Goal: Information Seeking & Learning: Learn about a topic

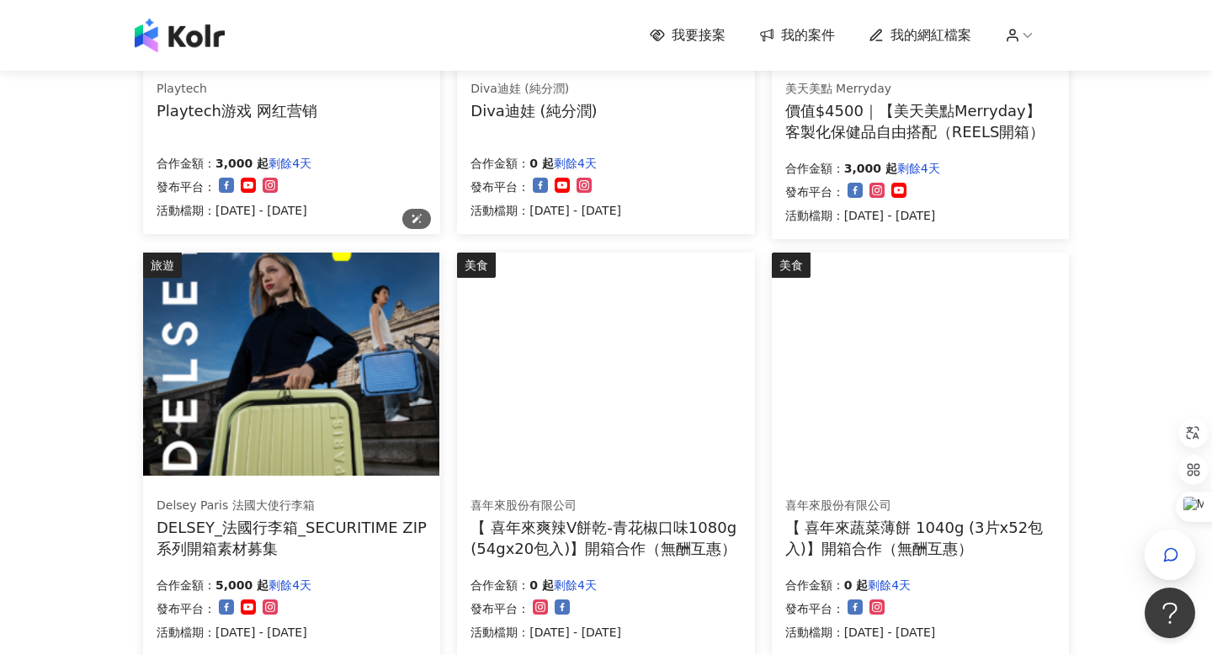
scroll to position [1154, 0]
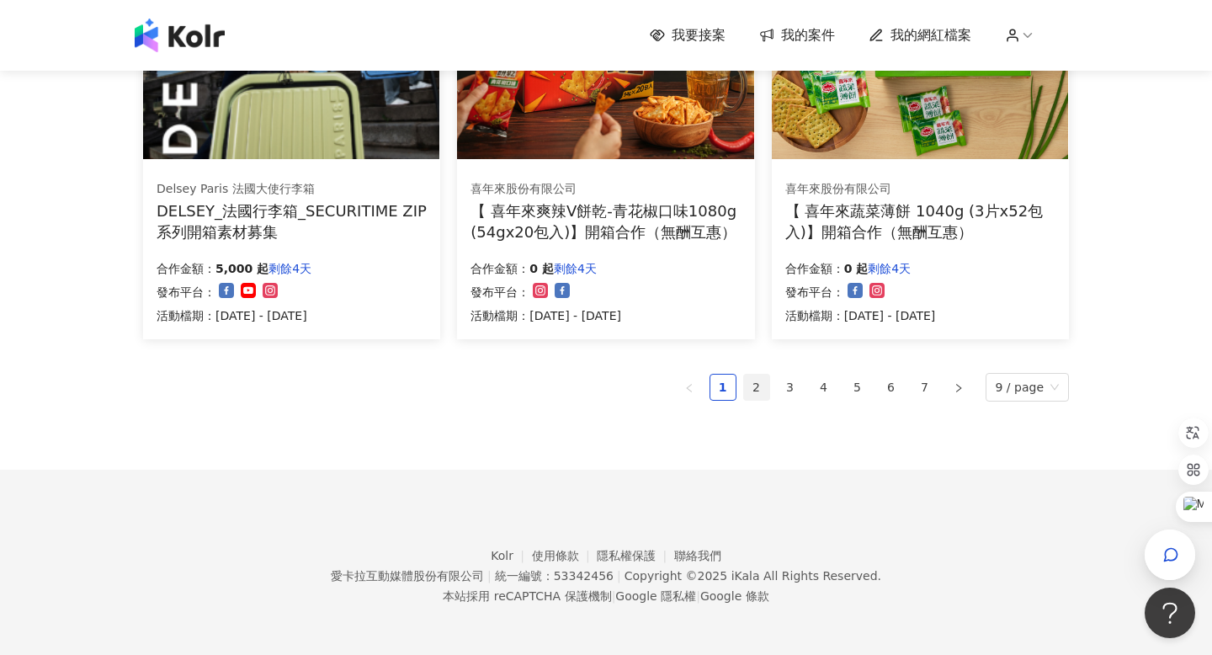
click at [764, 389] on link "2" at bounding box center [756, 387] width 25 height 25
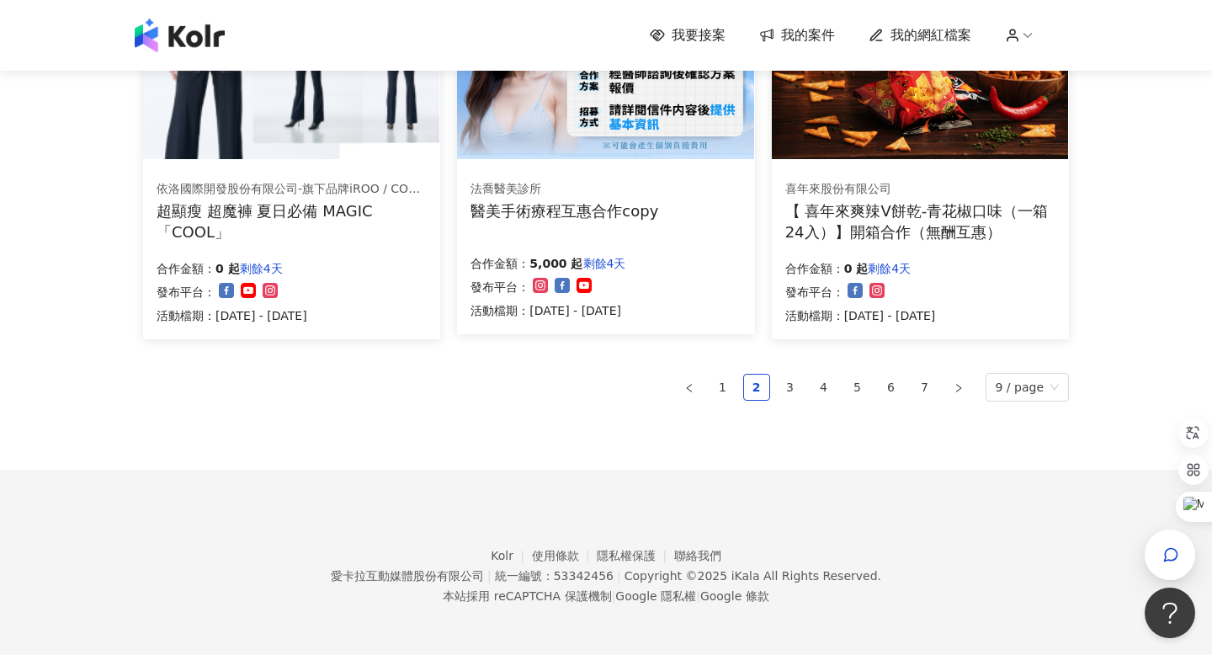
click at [809, 375] on ul "1 2 3 4 5 6 7 9 / page" at bounding box center [606, 387] width 926 height 29
click at [803, 381] on link "3" at bounding box center [790, 387] width 25 height 25
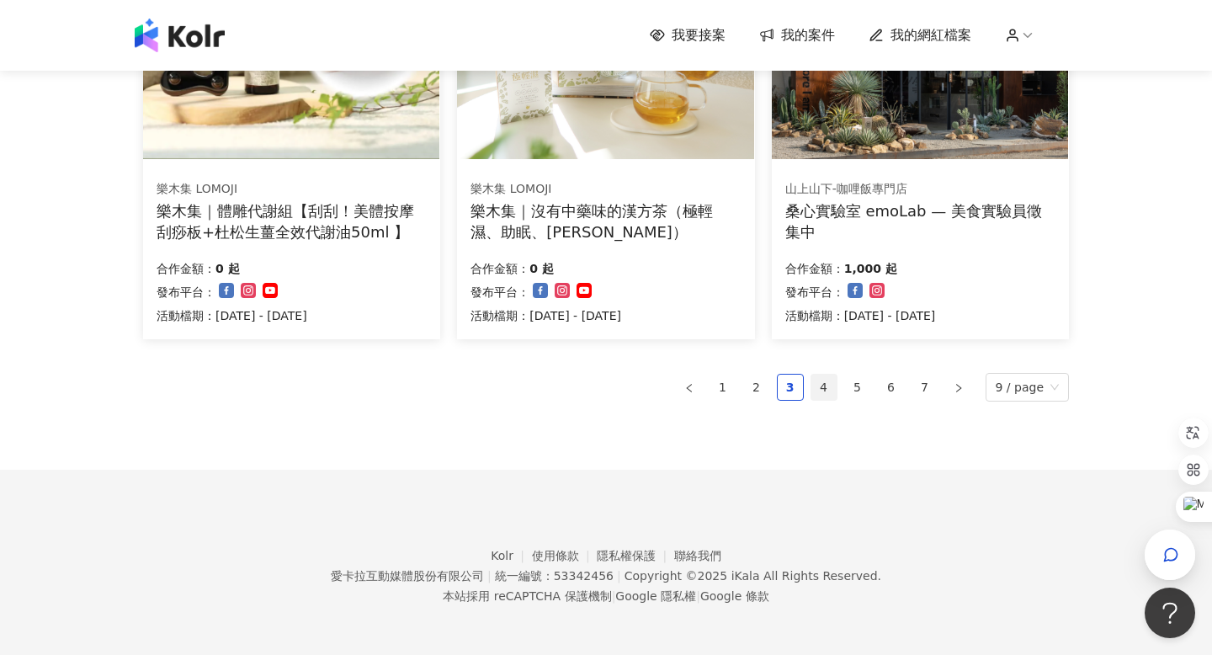
click at [823, 378] on link "4" at bounding box center [824, 387] width 25 height 25
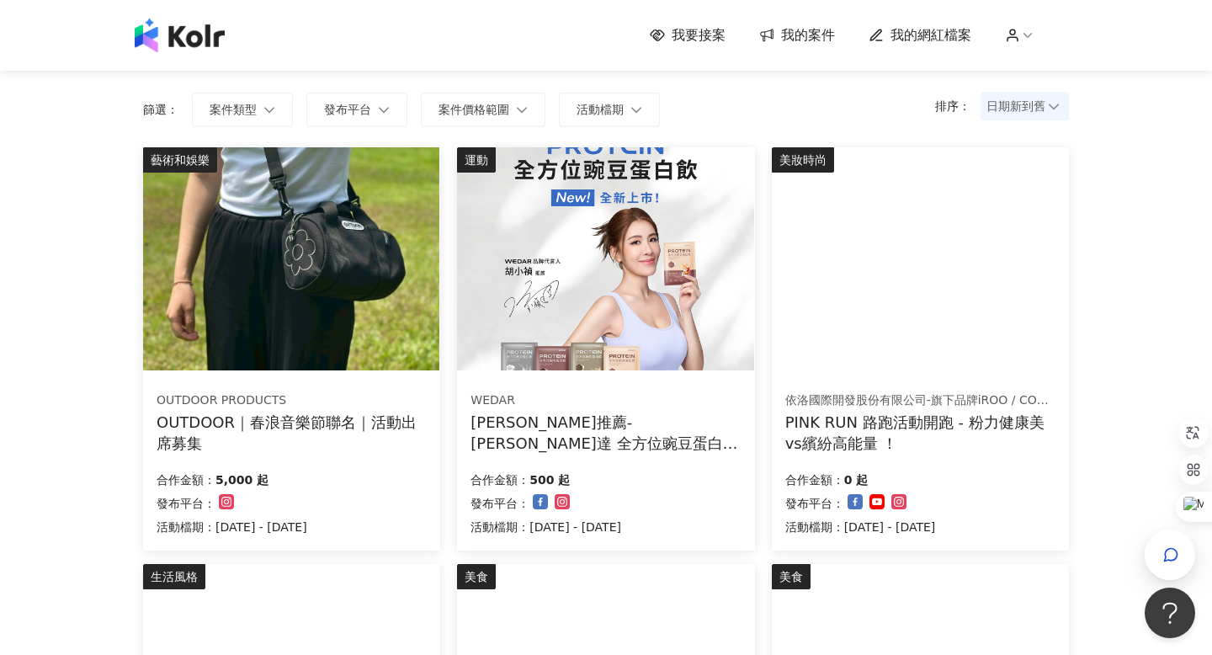
scroll to position [0, 0]
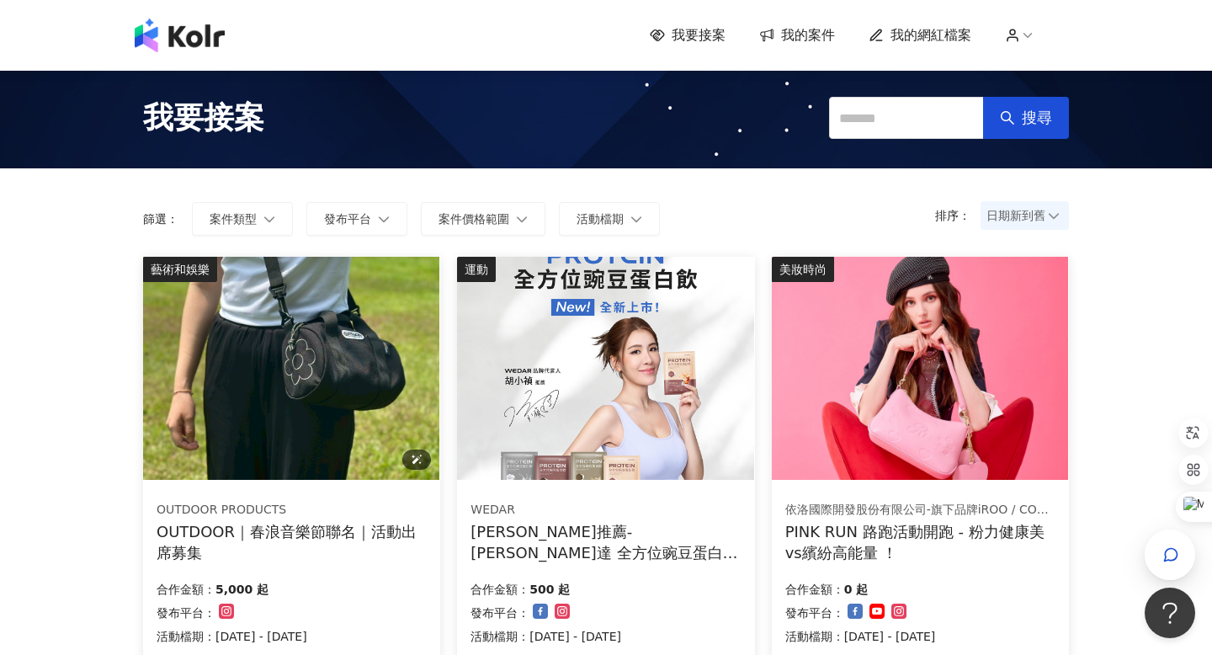
click at [333, 321] on img at bounding box center [291, 368] width 296 height 223
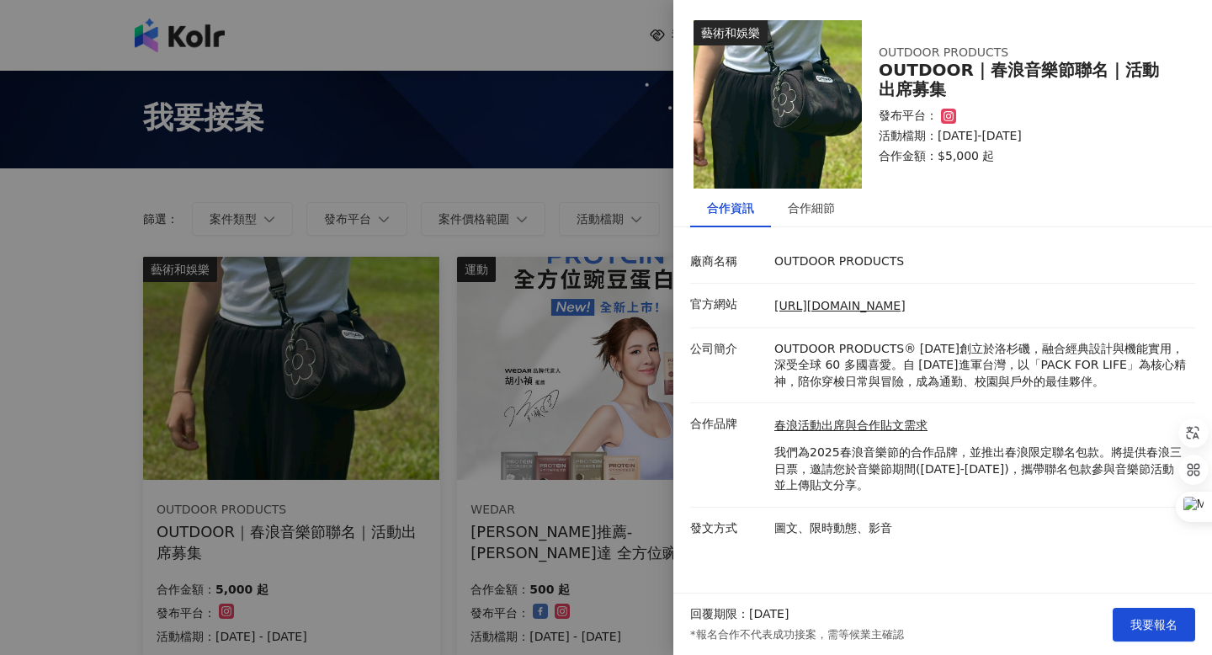
drag, startPoint x: 913, startPoint y: 462, endPoint x: 974, endPoint y: 481, distance: 63.4
click at [974, 481] on p "我們為2025春浪音樂節的合作品牌，並推出春浪限定聯名包款。將提供春浪三日票，邀請您於音樂節期間([DATE]-[DATE])，攜帶聯名包款參與音樂節活動，並…" at bounding box center [981, 470] width 413 height 50
click at [965, 458] on p "我們為2025春浪音樂節的合作品牌，並推出春浪限定聯名包款。將提供春浪三日票，邀請您於音樂節期間([DATE]-[DATE])，攜帶聯名包款參與音樂節活動，並…" at bounding box center [981, 470] width 413 height 50
drag, startPoint x: 965, startPoint y: 458, endPoint x: 979, endPoint y: 491, distance: 35.8
click at [979, 491] on p "我們為2025春浪音樂節的合作品牌，並推出春浪限定聯名包款。將提供春浪三日票，邀請您於音樂節期間([DATE]-[DATE])，攜帶聯名包款參與音樂節活動，並…" at bounding box center [981, 470] width 413 height 50
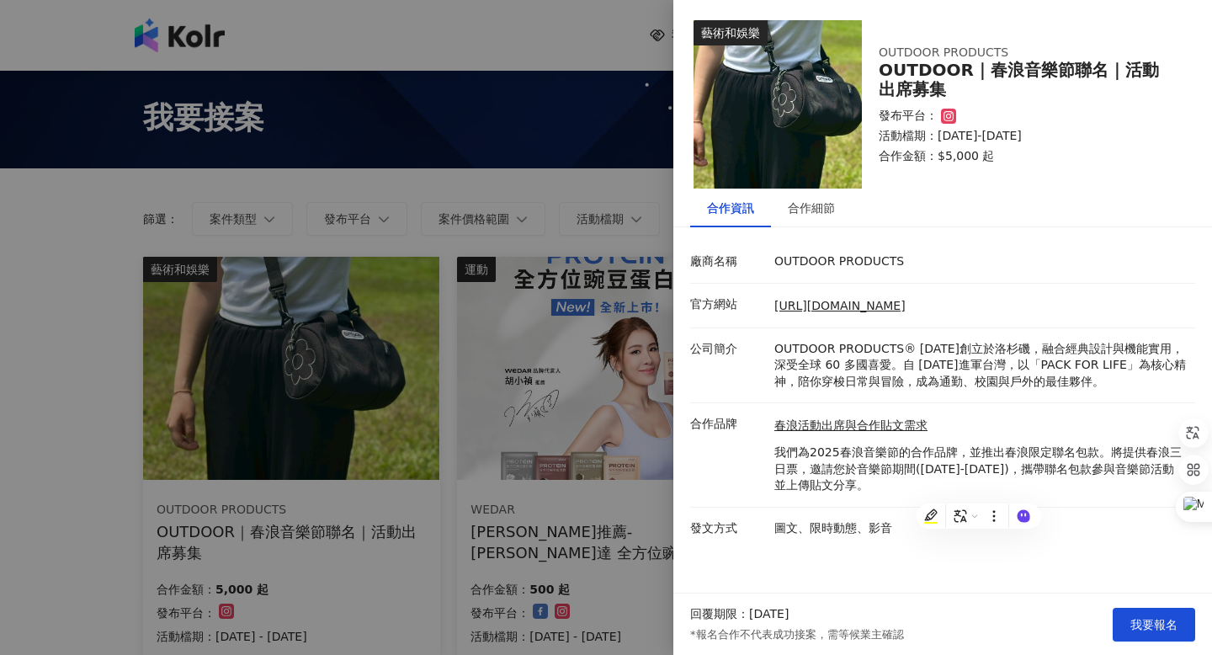
click at [983, 463] on p "我們為2025春浪音樂節的合作品牌，並推出春浪限定聯名包款。將提供春浪三日票，邀請您於音樂節期間([DATE]-[DATE])，攜帶聯名包款參與音樂節活動，並…" at bounding box center [981, 470] width 413 height 50
click at [840, 213] on div "合作細節" at bounding box center [811, 208] width 81 height 39
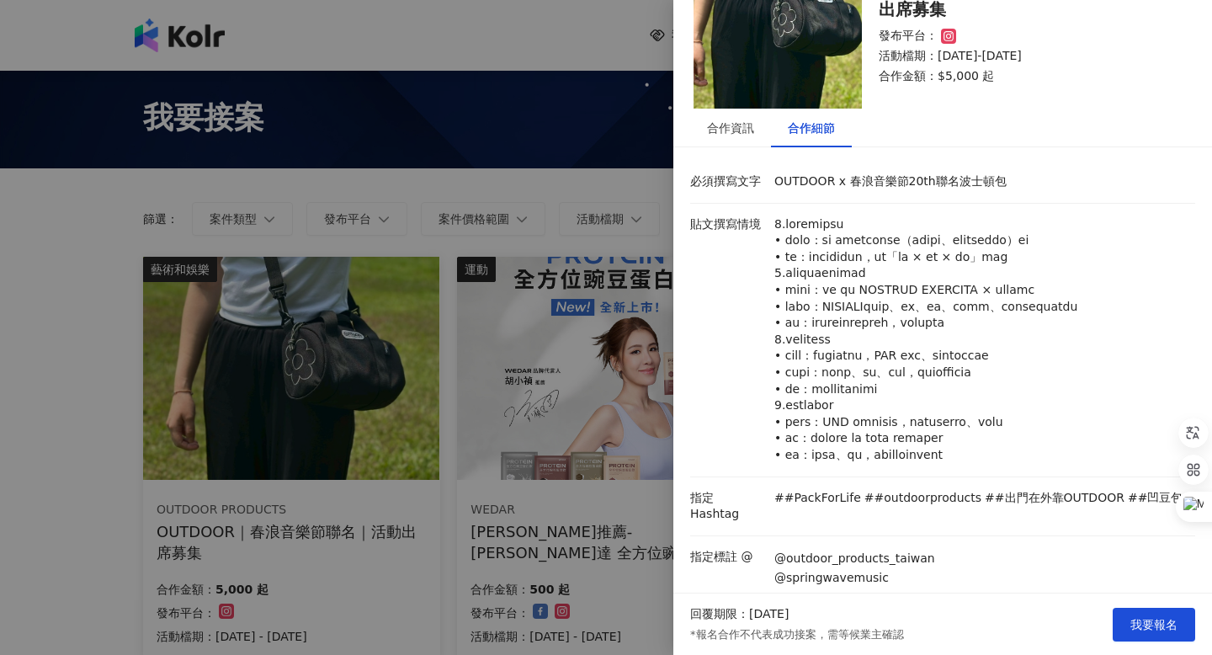
scroll to position [90, 0]
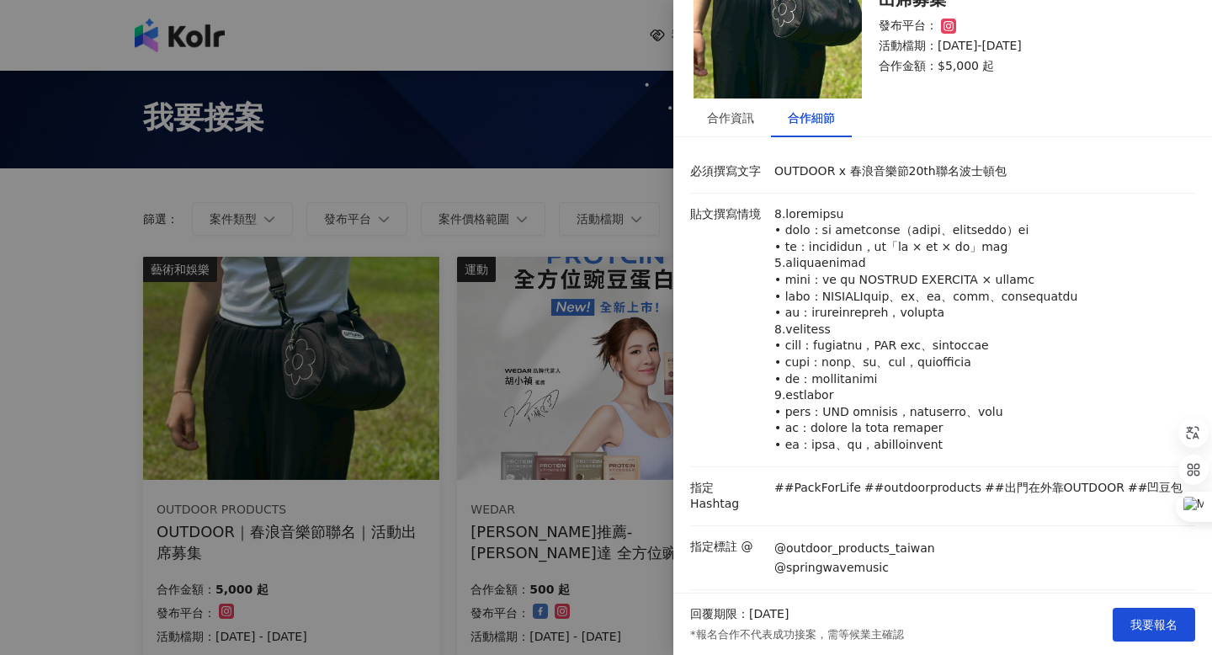
click at [531, 368] on div at bounding box center [606, 327] width 1212 height 655
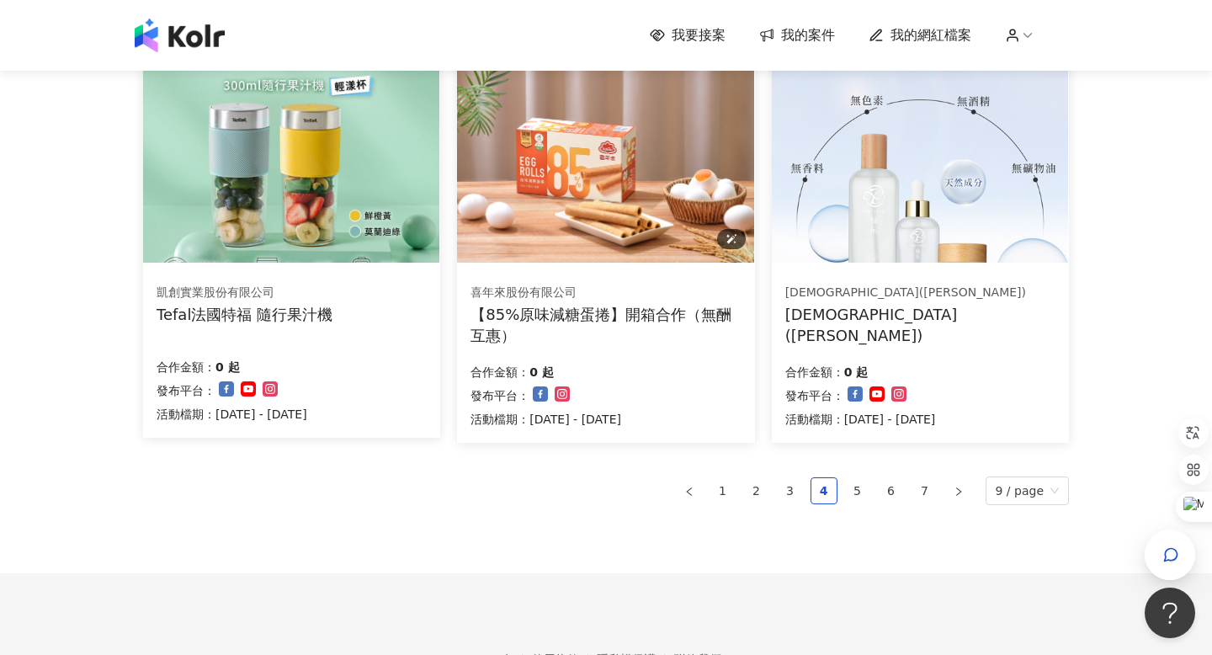
scroll to position [1053, 0]
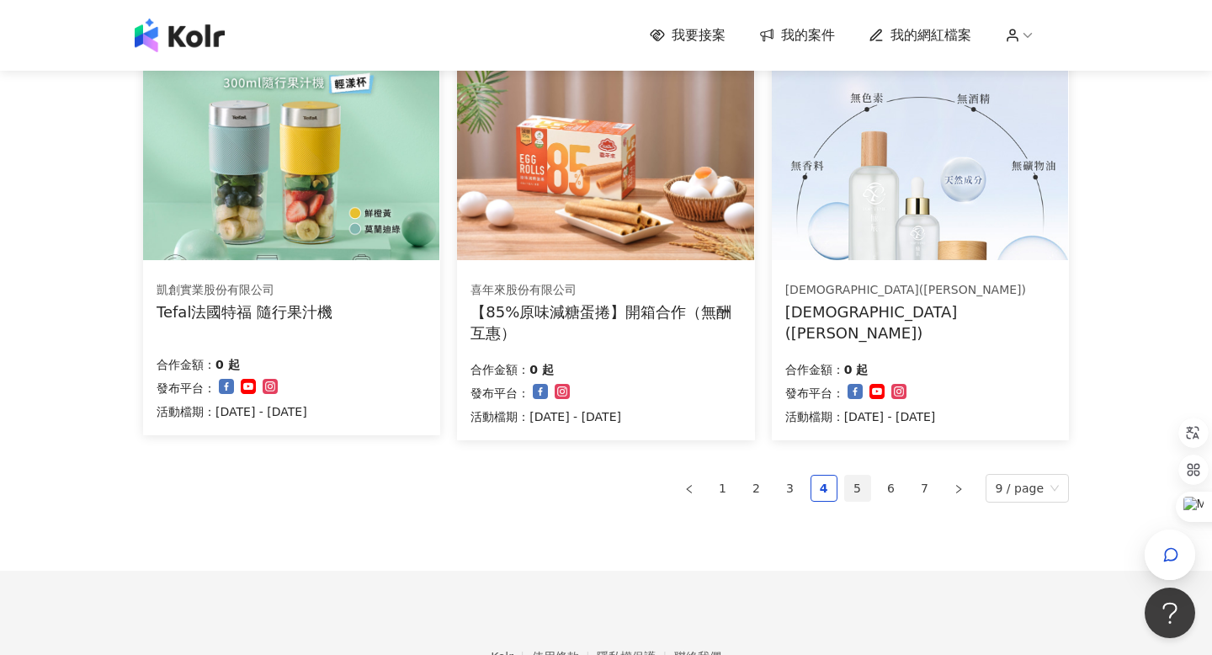
click at [858, 487] on link "5" at bounding box center [857, 488] width 25 height 25
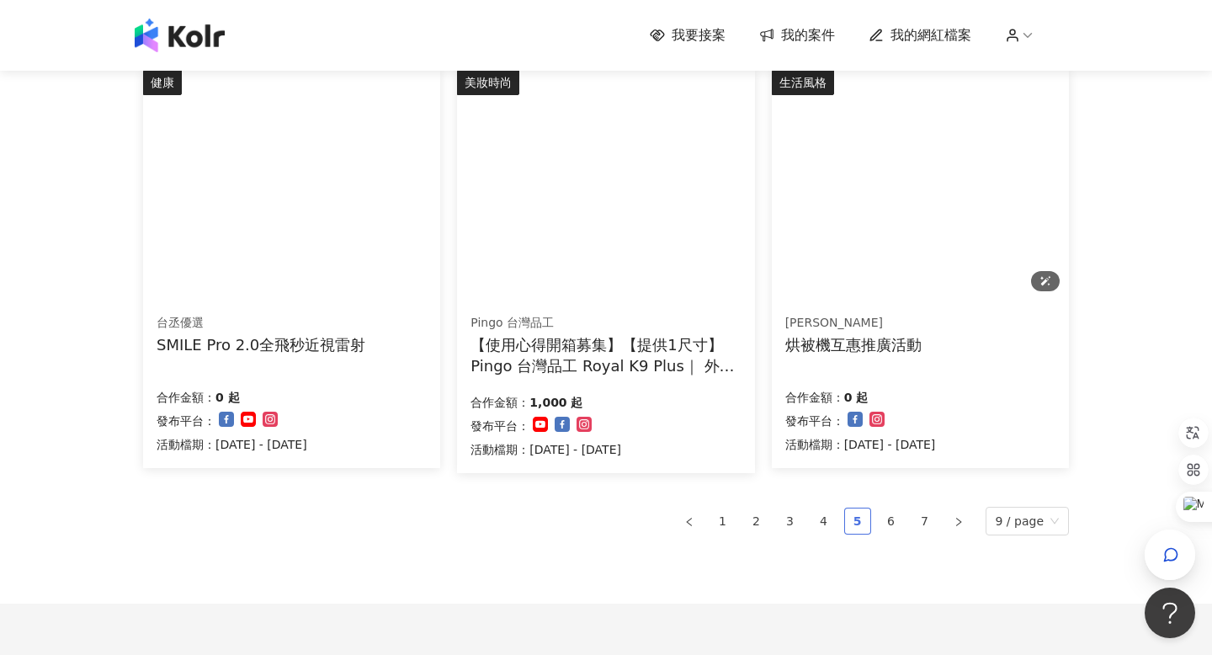
scroll to position [1009, 0]
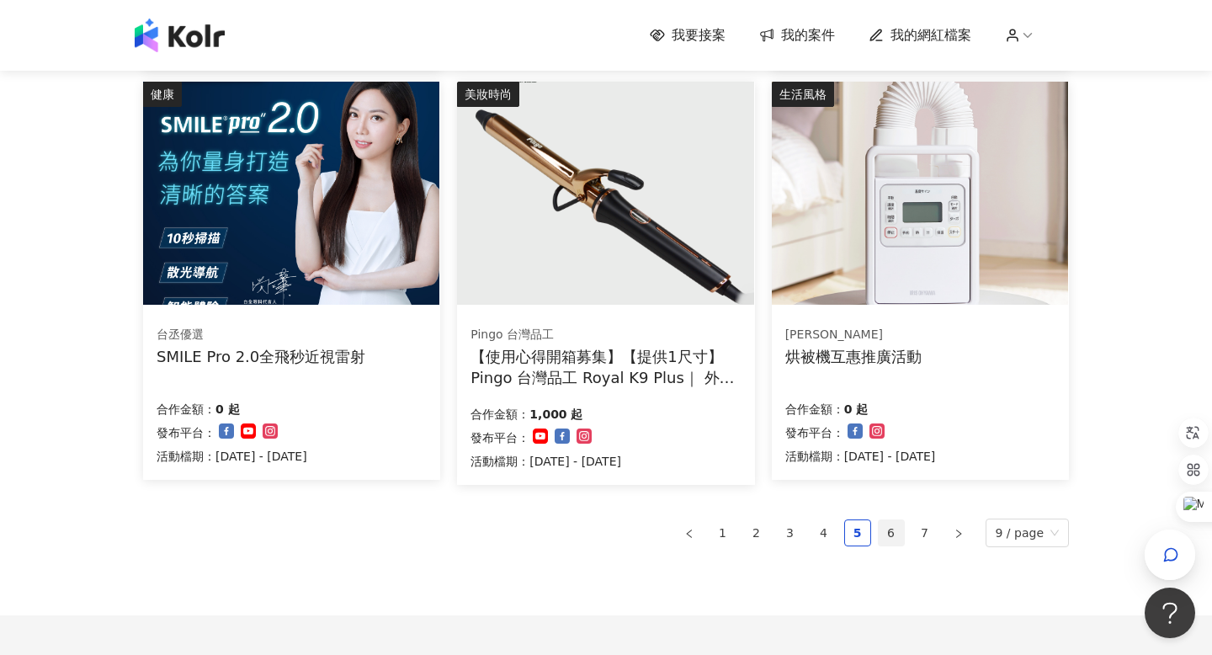
click at [889, 527] on link "6" at bounding box center [891, 532] width 25 height 25
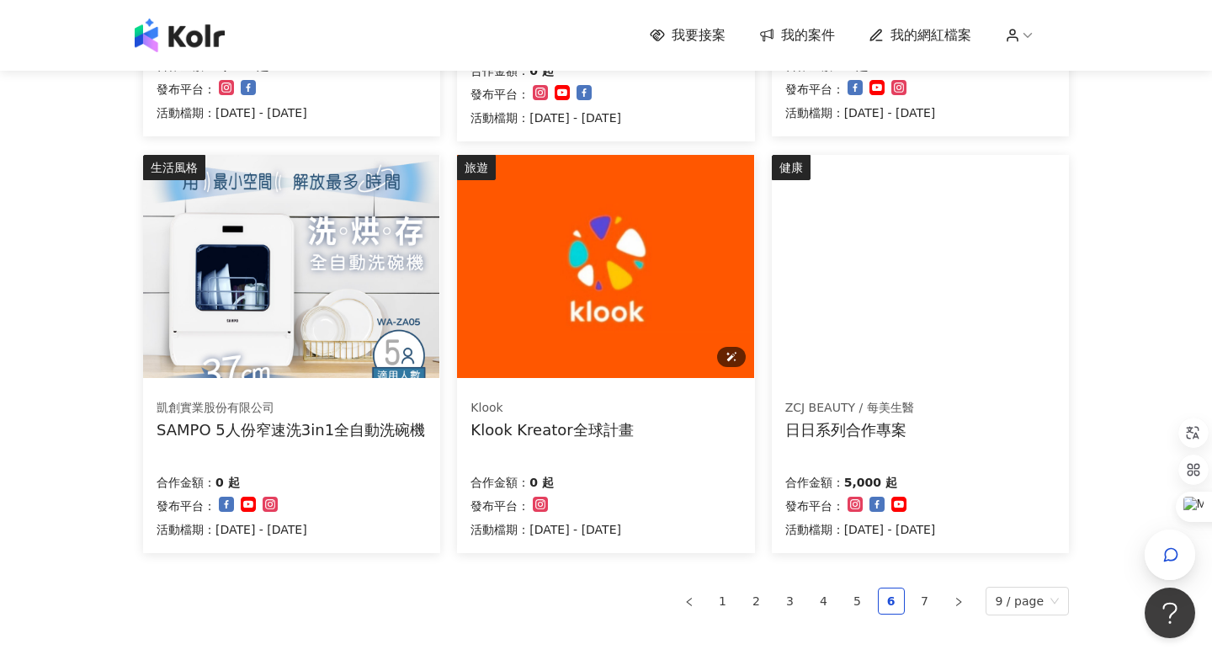
scroll to position [941, 0]
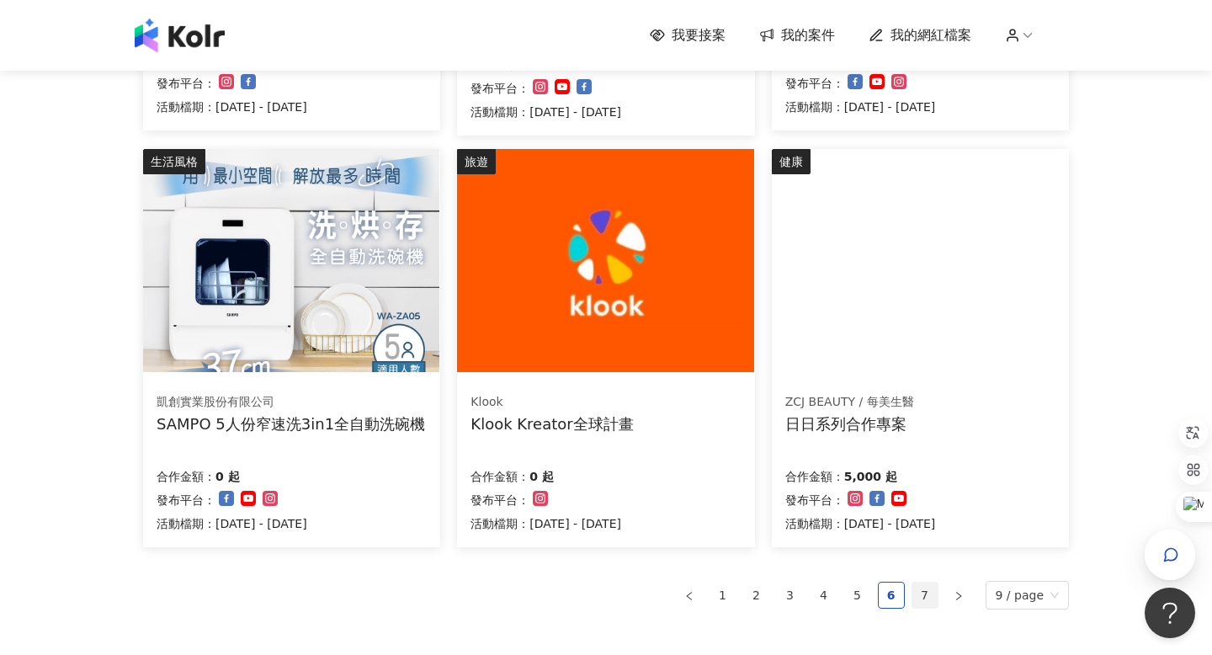
click at [919, 597] on link "7" at bounding box center [925, 595] width 25 height 25
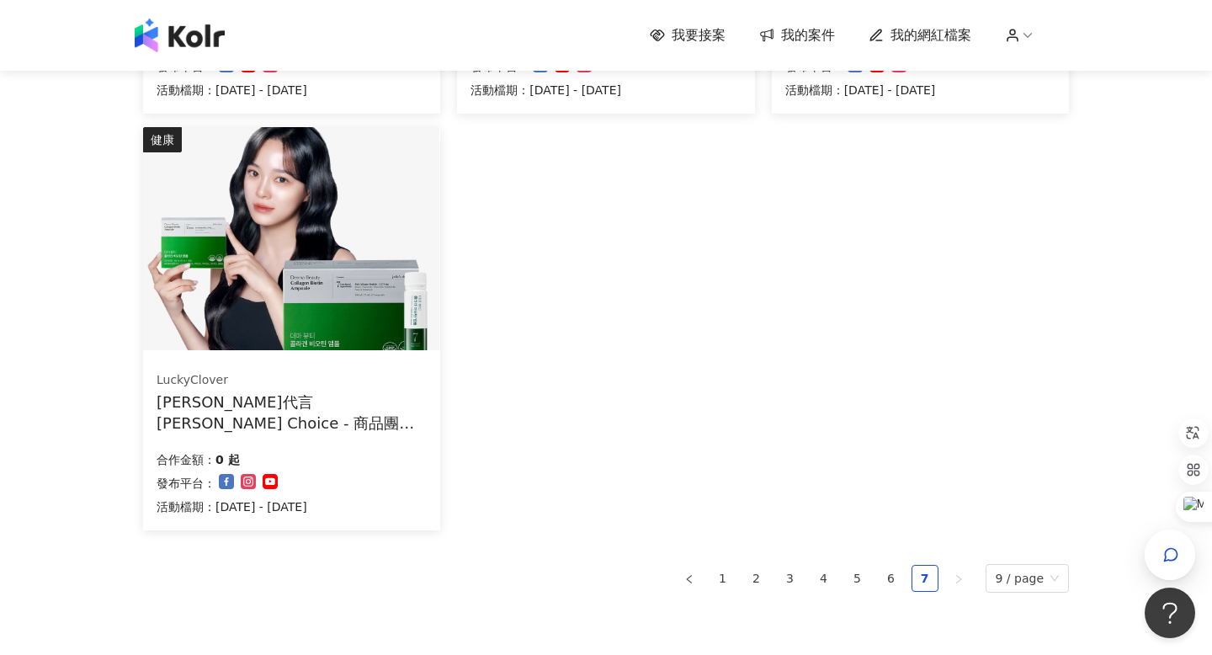
scroll to position [694, 0]
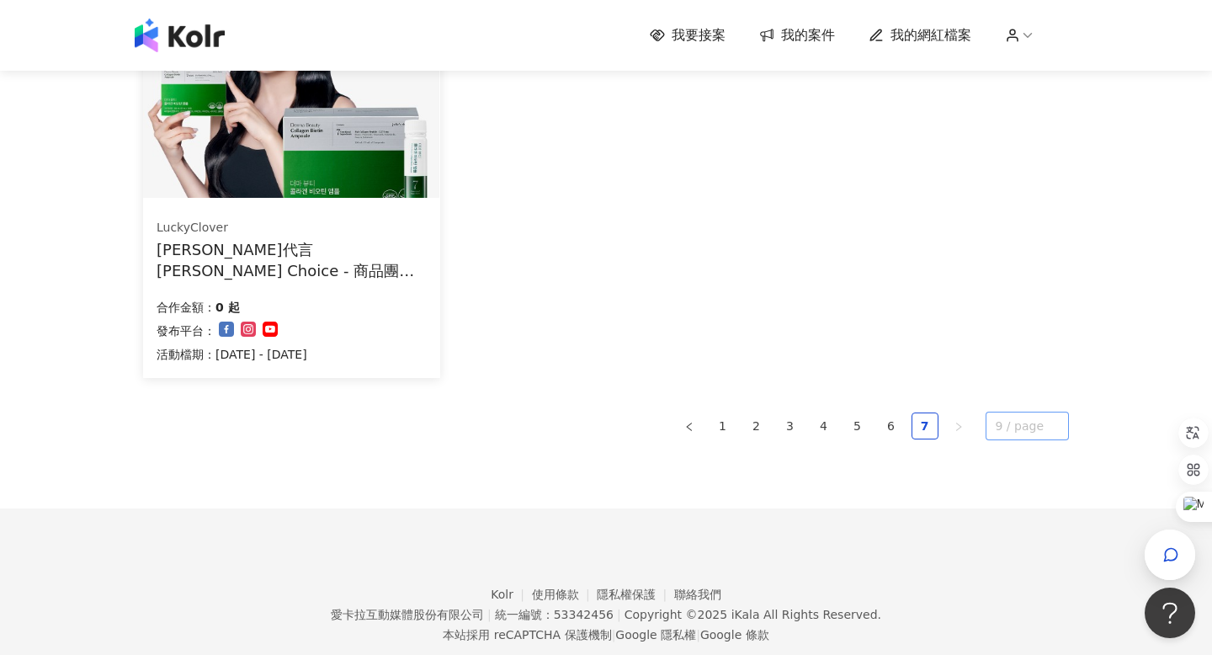
click at [1015, 420] on span "9 / page" at bounding box center [1028, 426] width 64 height 27
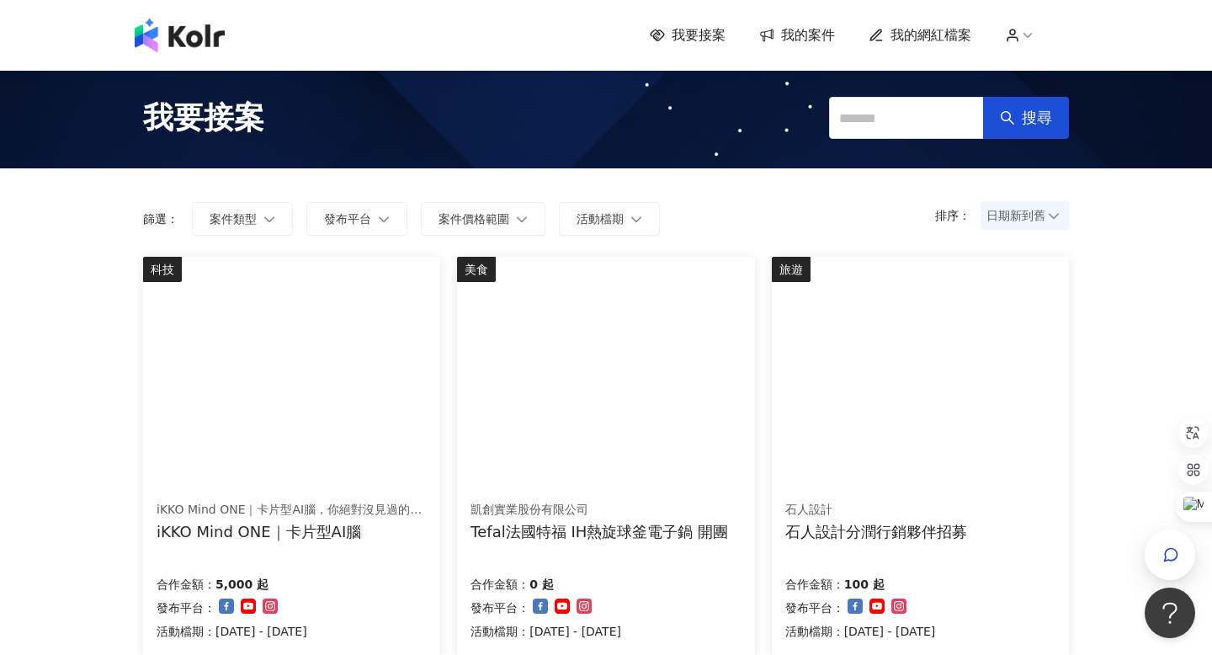
scroll to position [733, 0]
